Goal: Register for event/course

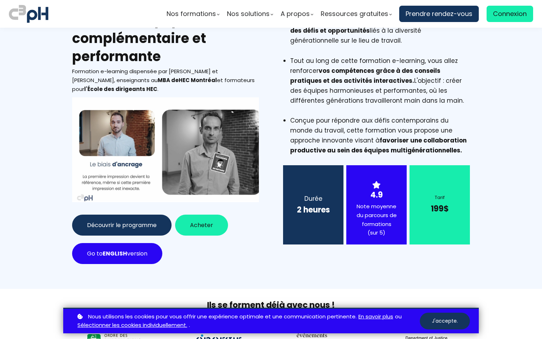
scroll to position [71, 0]
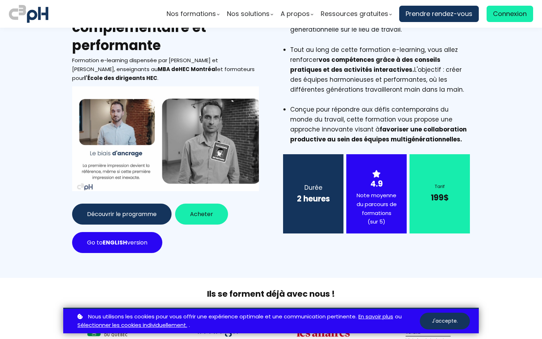
click at [204, 208] on button "Acheter" at bounding box center [201, 213] width 53 height 21
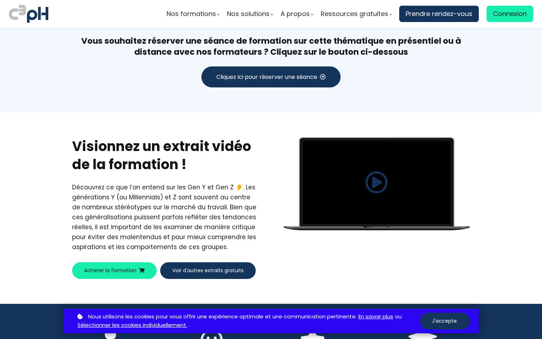
scroll to position [1520, 0]
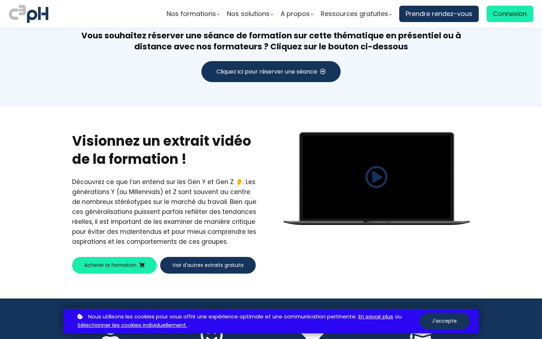
click at [386, 165] on span at bounding box center [376, 176] width 23 height 23
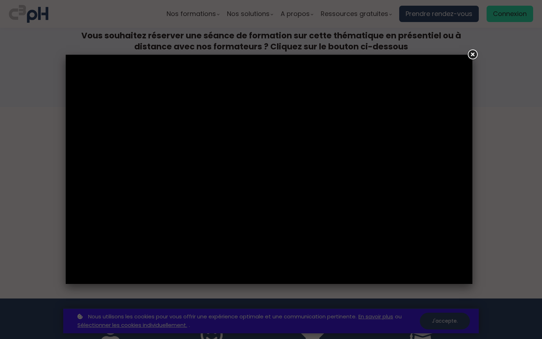
click at [471, 53] on link at bounding box center [472, 54] width 13 height 13
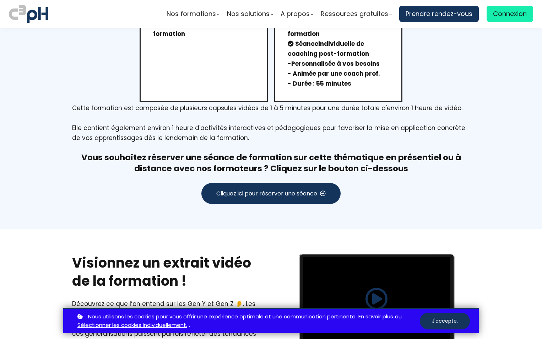
scroll to position [1378, 0]
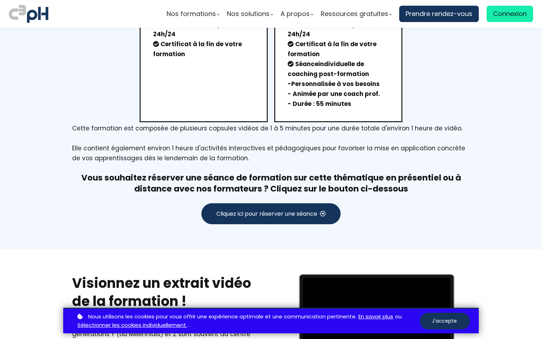
click at [292, 209] on span "Cliquez ici pour réserver une séance" at bounding box center [266, 213] width 101 height 9
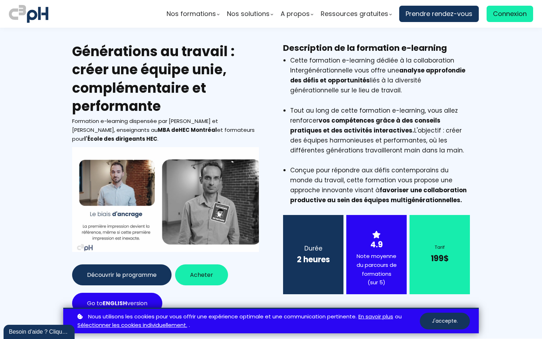
scroll to position [0, 0]
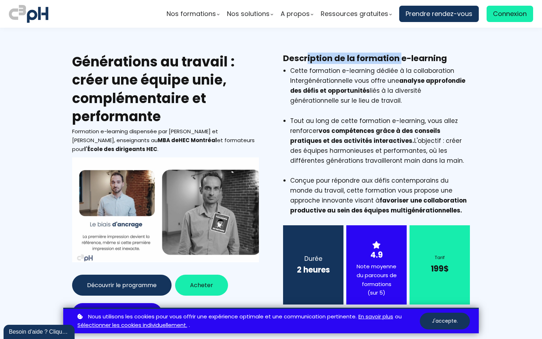
drag, startPoint x: 304, startPoint y: 53, endPoint x: 390, endPoint y: 60, distance: 86.6
click at [398, 53] on h3 "Description de la formation e-learning" at bounding box center [376, 58] width 187 height 11
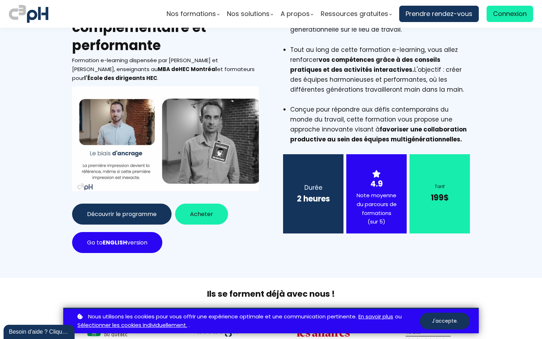
scroll to position [35, 0]
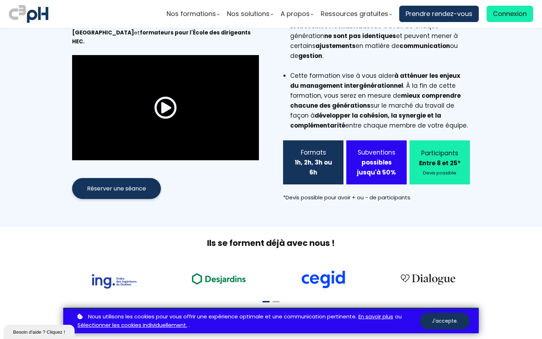
scroll to position [142, 0]
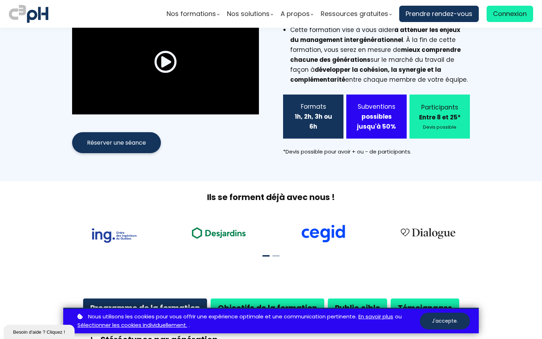
click at [115, 138] on span "Réserver une séance" at bounding box center [116, 142] width 59 height 9
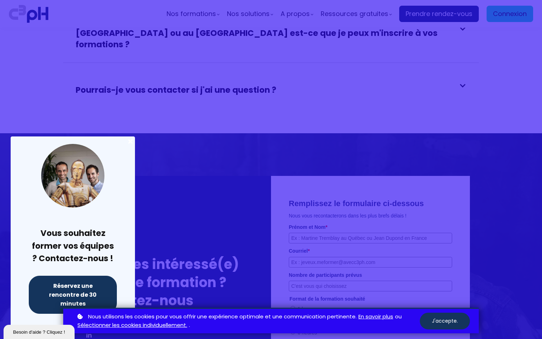
scroll to position [1635, 0]
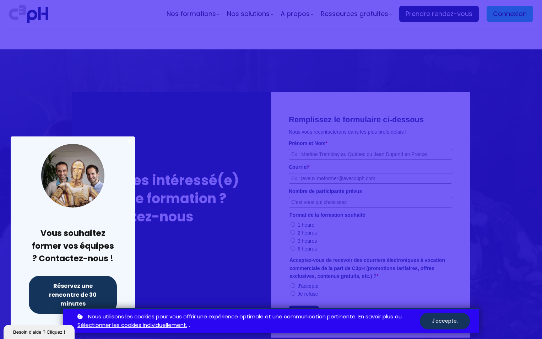
drag, startPoint x: 181, startPoint y: 251, endPoint x: 273, endPoint y: 281, distance: 96.7
click at [181, 252] on div at bounding box center [271, 169] width 542 height 339
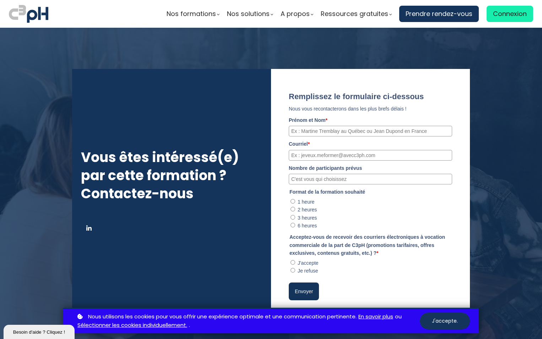
scroll to position [1670, 0]
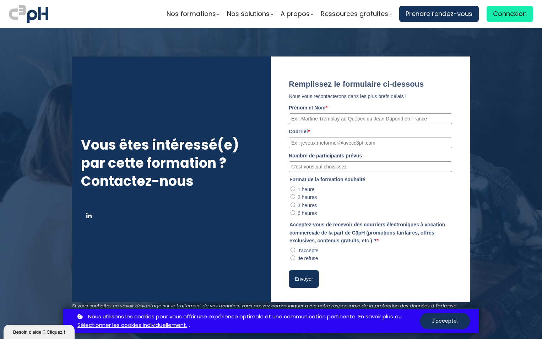
click at [290, 186] on heure"] "1 heure" at bounding box center [292, 188] width 5 height 5
radio heure"] "true"
click at [484, 186] on div at bounding box center [271, 187] width 542 height 346
drag, startPoint x: 470, startPoint y: 76, endPoint x: 468, endPoint y: 81, distance: 5.6
click at [471, 76] on div "Vous êtes intéressé(e) par cette formation ? Contactez-nous Remplissez le formu…" at bounding box center [270, 186] width 415 height 261
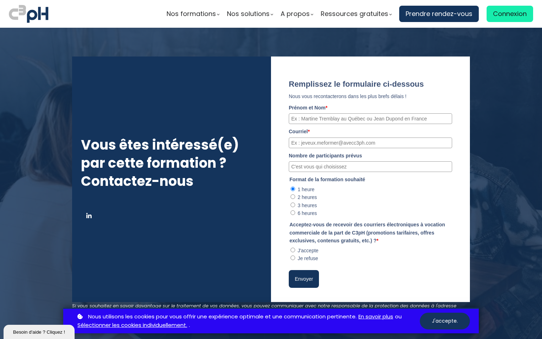
click at [55, 235] on div at bounding box center [271, 187] width 542 height 346
click at [237, 233] on div "Vous êtes intéressé(e) par cette formation ? Contactez-nous" at bounding box center [171, 179] width 199 height 246
click at [502, 262] on div at bounding box center [271, 187] width 542 height 346
click at [467, 219] on div "Remplissez le formulaire ci-dessous Nous vous recontacterons dans les plus bref…" at bounding box center [370, 179] width 199 height 246
click at [326, 113] on input "Prénom et Nom *" at bounding box center [370, 118] width 163 height 11
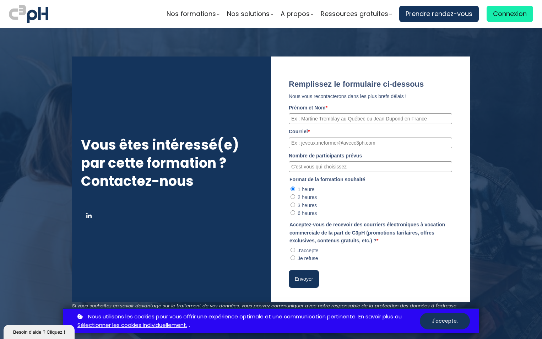
click at [484, 110] on div at bounding box center [271, 187] width 542 height 346
click at [496, 131] on div at bounding box center [271, 187] width 542 height 346
click at [460, 323] on button "J'accepte." at bounding box center [445, 320] width 50 height 17
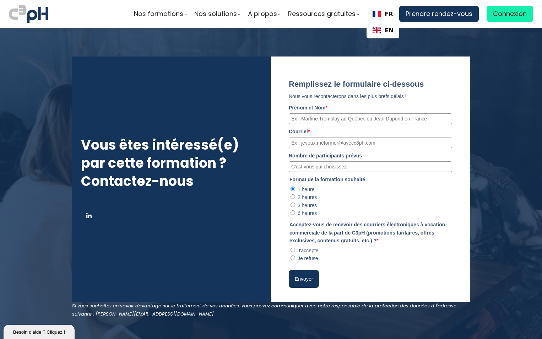
click at [376, 15] on img "FR" at bounding box center [376, 14] width 8 height 6
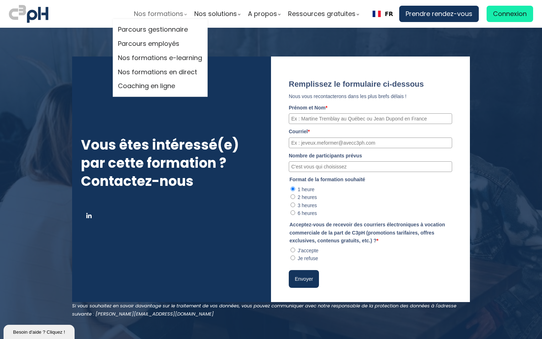
click at [164, 11] on span "Nos formations" at bounding box center [158, 14] width 49 height 11
click at [161, 32] on link "Parcours gestionnaire" at bounding box center [160, 29] width 84 height 11
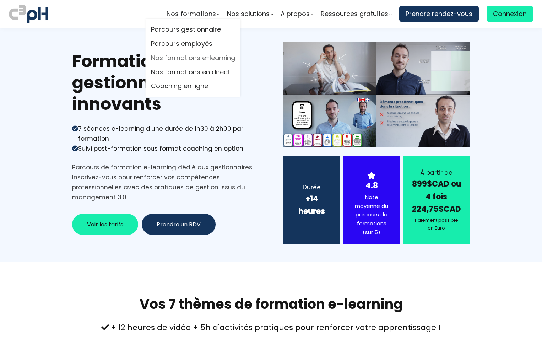
click at [189, 58] on link "Nos formations e-learning" at bounding box center [193, 58] width 84 height 11
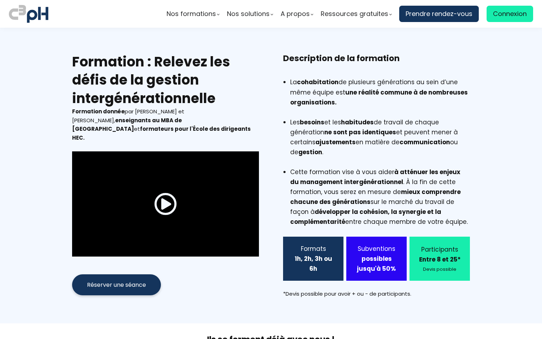
click at [381, 158] on li "Les besoins et les habitudes de travail de chaque génération ne sont pas identi…" at bounding box center [380, 142] width 180 height 50
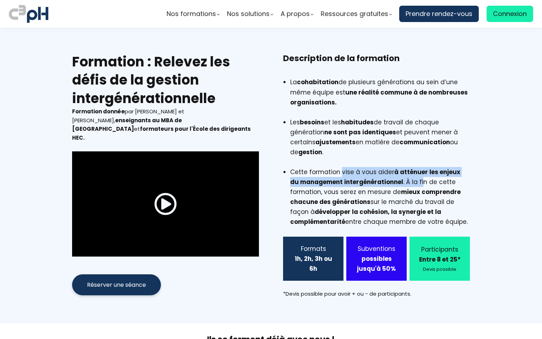
drag, startPoint x: 341, startPoint y: 176, endPoint x: 411, endPoint y: 185, distance: 70.5
click at [411, 185] on li "Cette formation vise à vous aider à atténuer les enjeux du management intergéné…" at bounding box center [380, 197] width 180 height 60
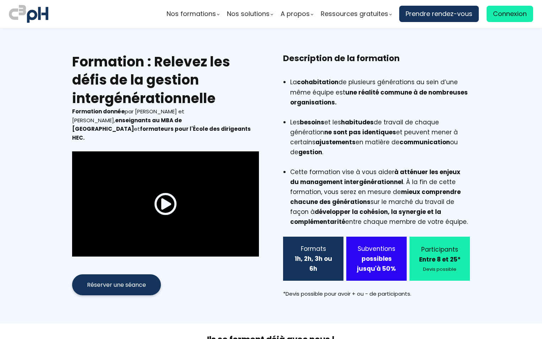
drag, startPoint x: 411, startPoint y: 185, endPoint x: 406, endPoint y: 200, distance: 16.4
click at [406, 200] on li "Cette formation vise à vous aider à atténuer les enjeux du management intergéné…" at bounding box center [380, 197] width 180 height 60
click at [372, 211] on b "développer la cohésion, la synergie et la complémentarité" at bounding box center [365, 216] width 151 height 18
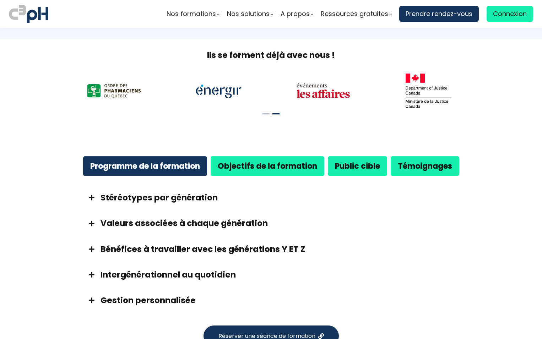
scroll to position [319, 0]
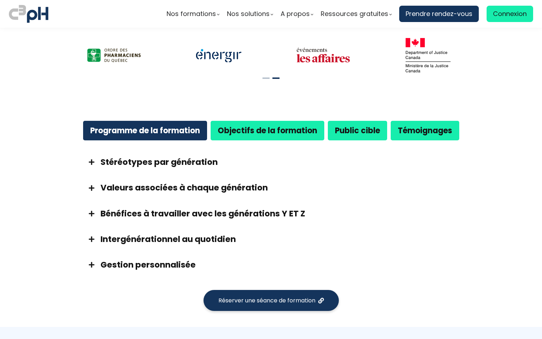
click at [93, 165] on span at bounding box center [92, 162] width 18 height 6
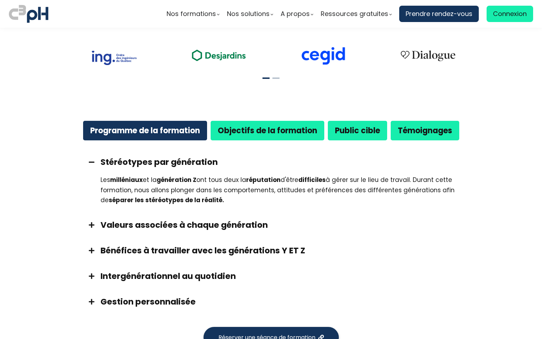
click at [90, 227] on span at bounding box center [92, 225] width 18 height 6
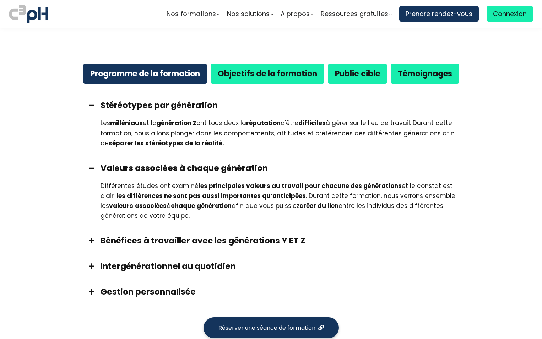
scroll to position [426, 0]
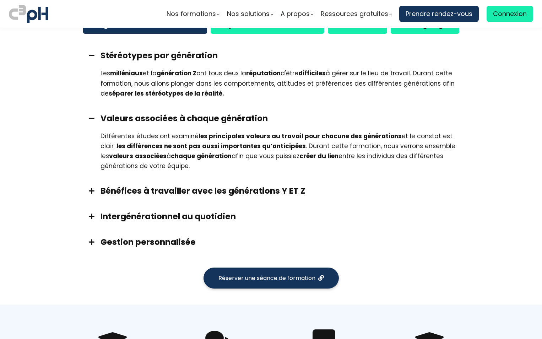
click at [89, 196] on div at bounding box center [92, 190] width 18 height 11
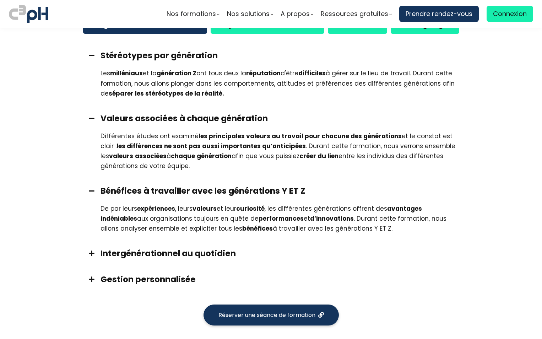
click at [89, 254] on span at bounding box center [92, 253] width 18 height 6
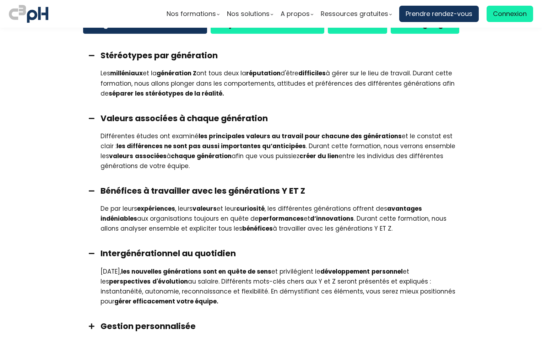
click at [90, 328] on span at bounding box center [92, 326] width 18 height 6
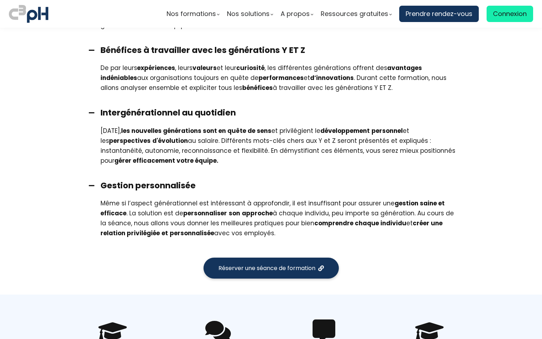
scroll to position [568, 0]
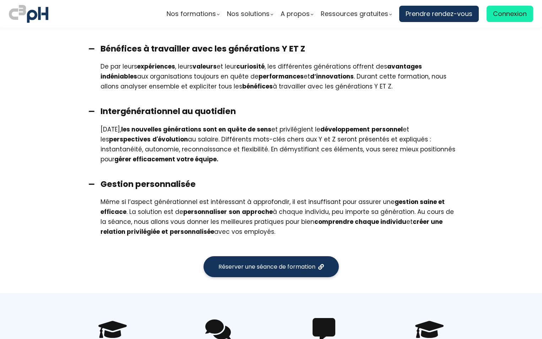
click at [280, 264] on span "Réserver une séance de formation" at bounding box center [266, 266] width 97 height 9
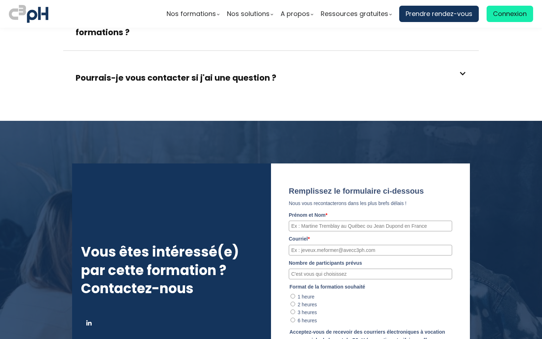
scroll to position [1849, 0]
